Goal: Check status: Check status

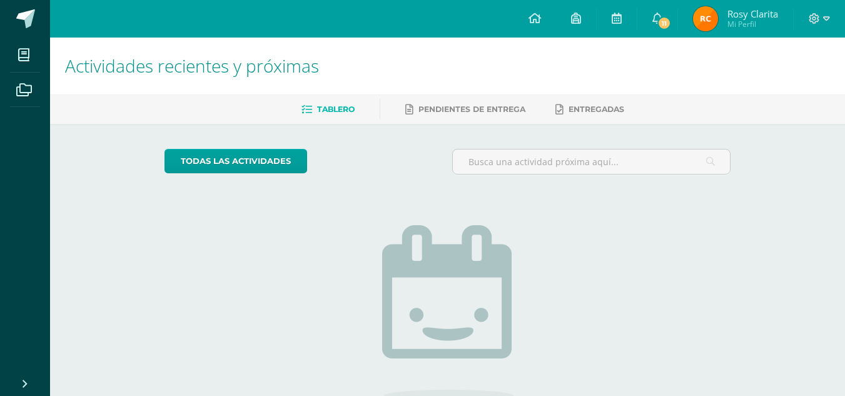
click at [705, 25] on img at bounding box center [705, 18] width 25 height 25
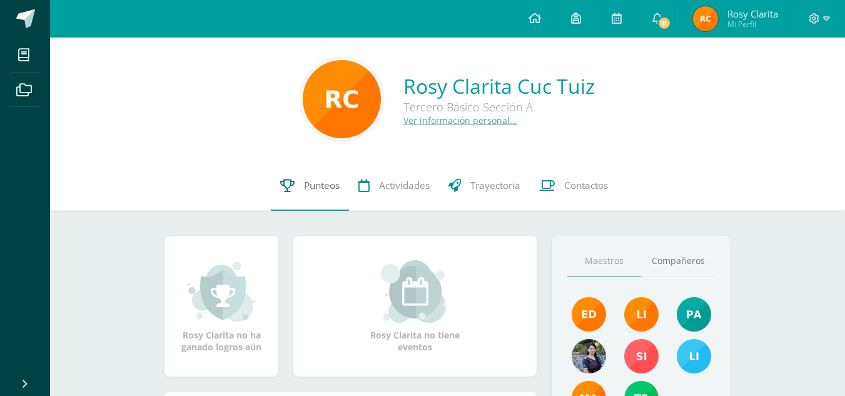
click at [288, 193] on link "Punteos" at bounding box center [310, 186] width 78 height 50
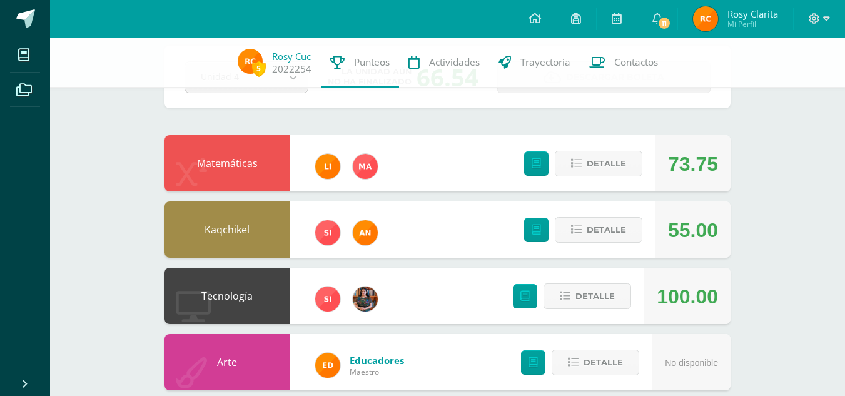
scroll to position [66, 0]
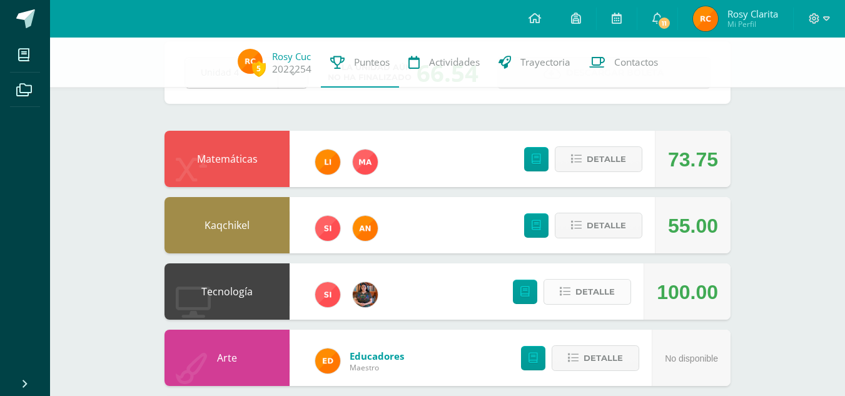
click at [611, 293] on span "Detalle" at bounding box center [594, 291] width 39 height 23
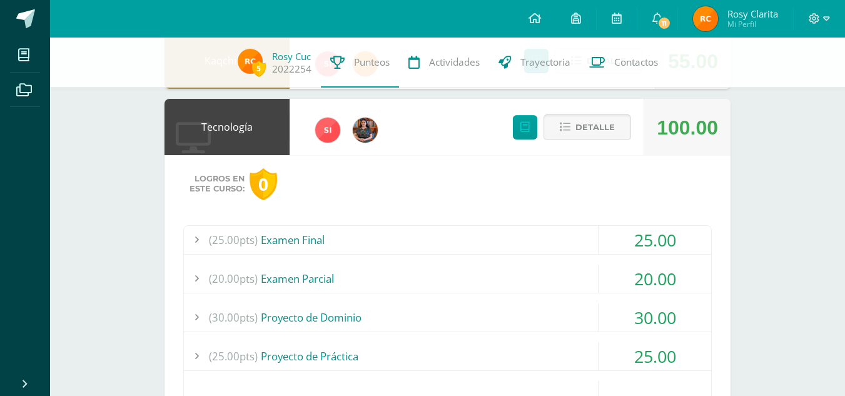
scroll to position [228, 0]
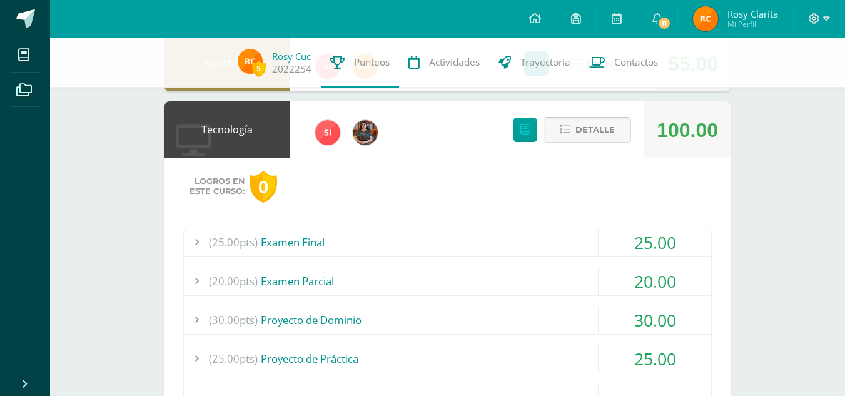
click at [580, 123] on span "Detalle" at bounding box center [594, 129] width 39 height 23
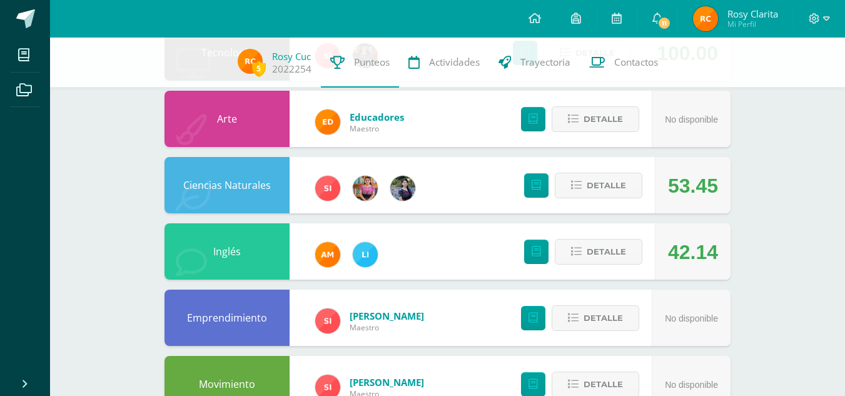
scroll to position [306, 0]
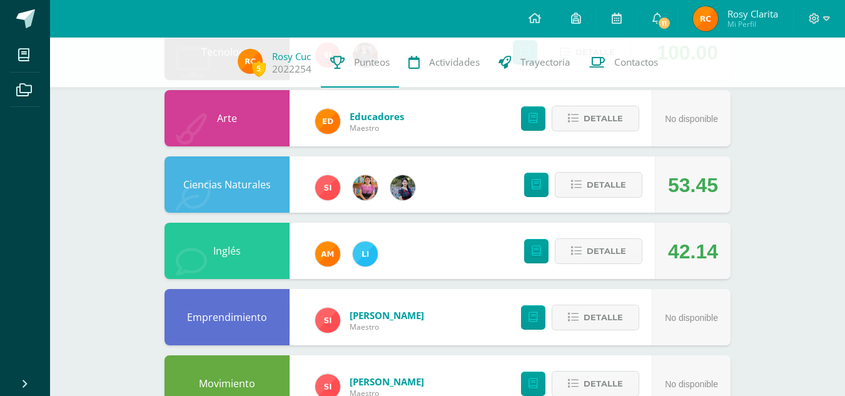
click at [766, 157] on div "5 Rosy Cuc 2022254 Punteos Actividades Trayectoria Contactos Pendiente Unidad 4…" at bounding box center [447, 150] width 795 height 837
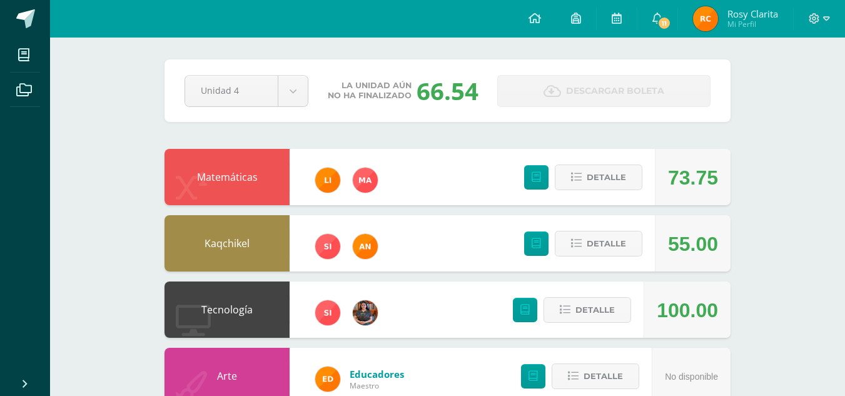
scroll to position [0, 0]
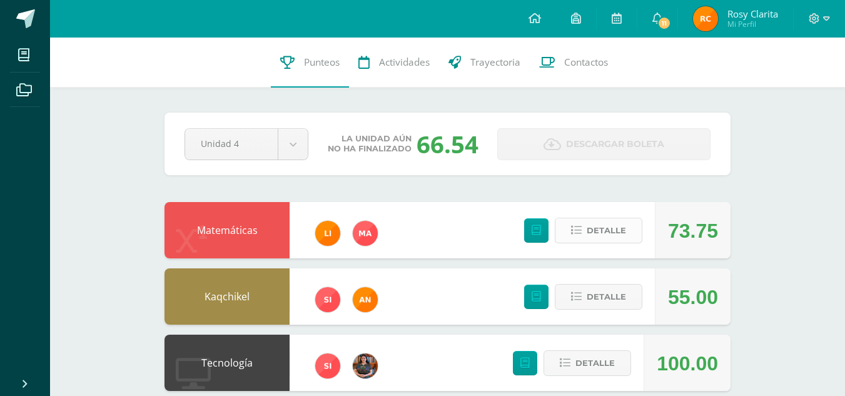
click at [595, 234] on span "Detalle" at bounding box center [605, 230] width 39 height 23
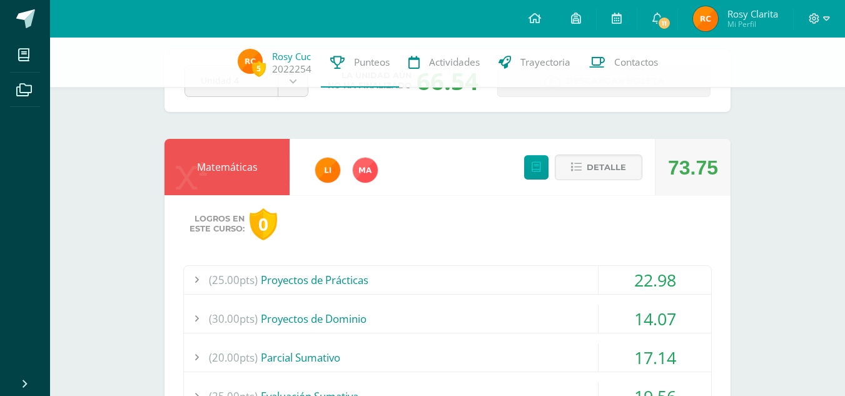
scroll to position [58, 0]
click at [605, 173] on span "Detalle" at bounding box center [605, 167] width 39 height 23
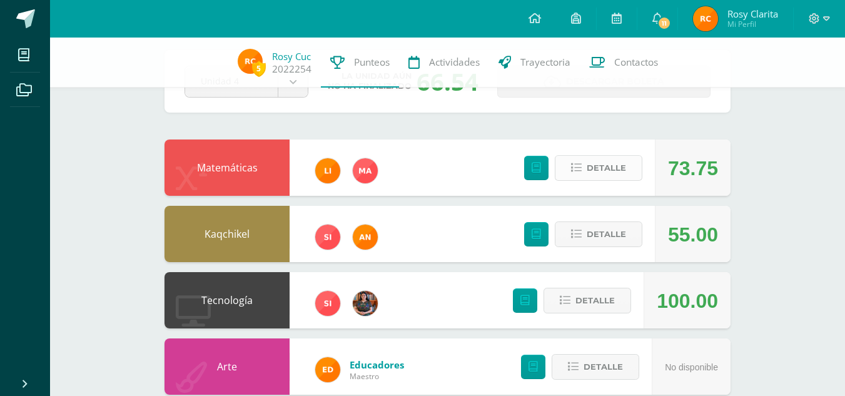
click at [605, 173] on span "Detalle" at bounding box center [605, 167] width 39 height 23
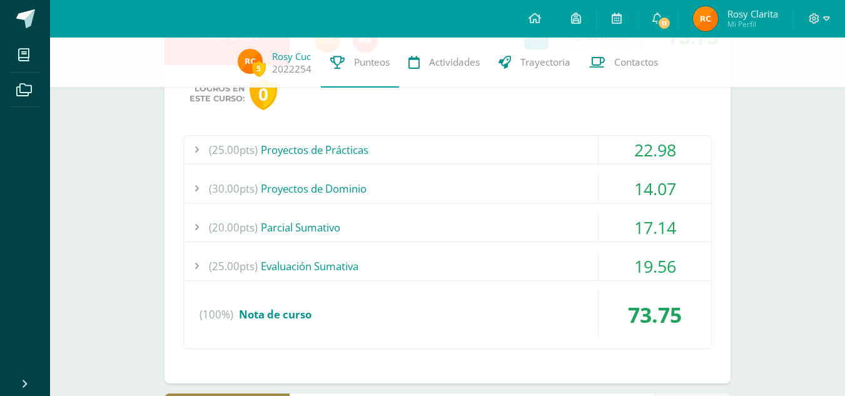
scroll to position [190, 0]
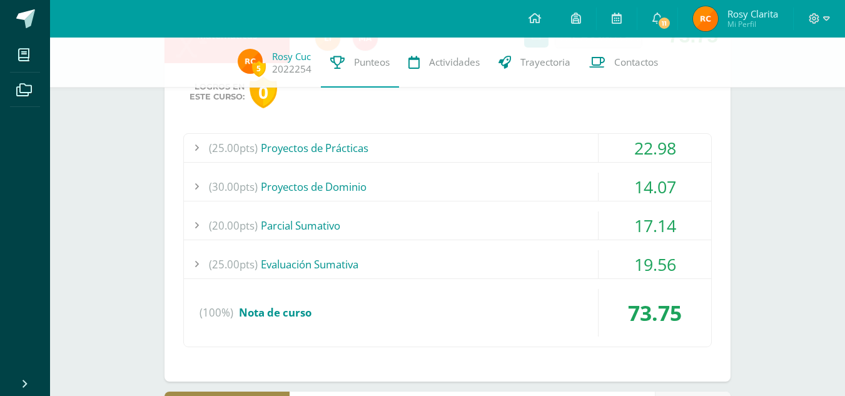
click at [393, 186] on div "(30.00pts) Proyectos de Dominio" at bounding box center [447, 187] width 527 height 28
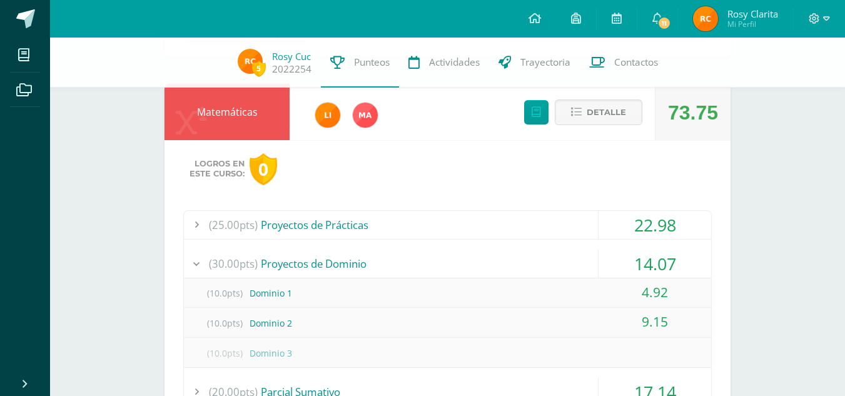
scroll to position [89, 0]
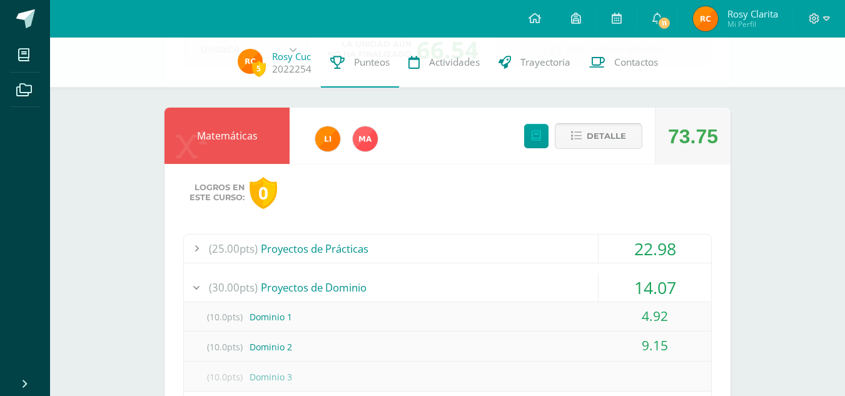
click at [590, 134] on span "Detalle" at bounding box center [605, 135] width 39 height 23
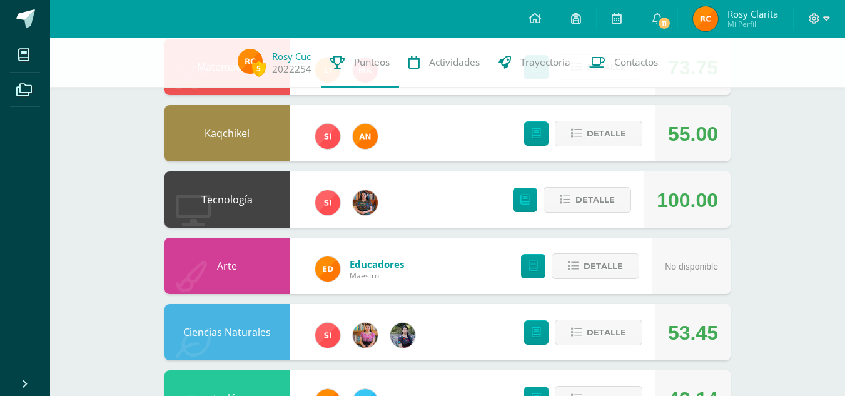
scroll to position [153, 0]
